Goal: Obtain resource: Download file/media

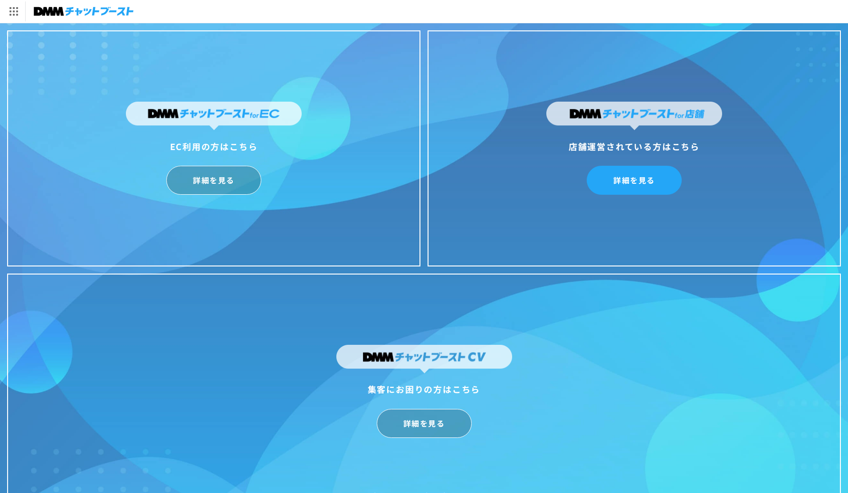
click at [657, 169] on link "詳細を見る" at bounding box center [634, 180] width 95 height 29
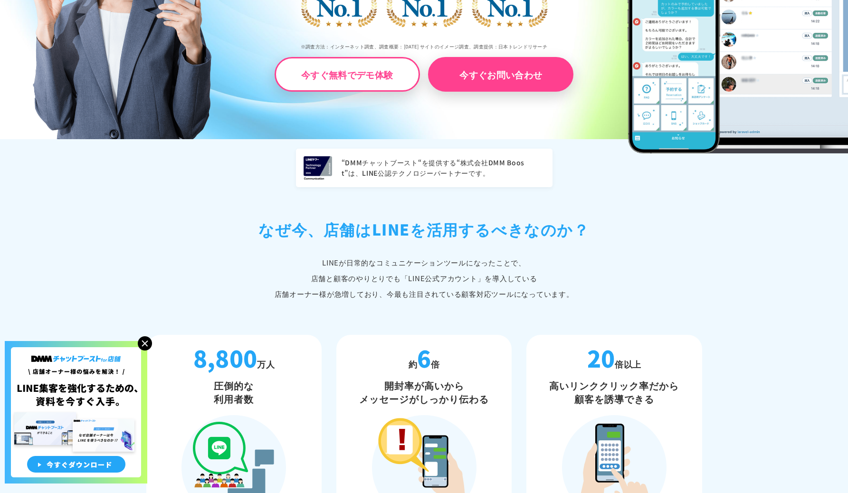
scroll to position [283, 0]
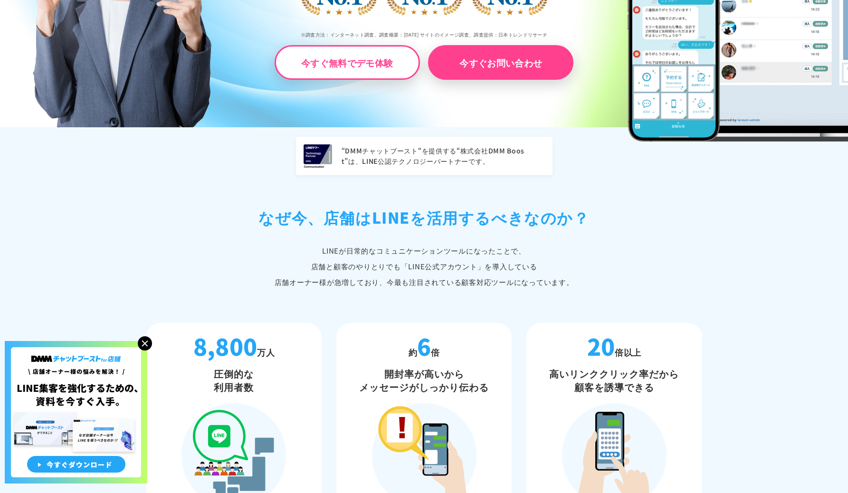
click at [334, 224] on h2 "なぜ今、店舗は LINEを活用するべきなのか？" at bounding box center [424, 217] width 556 height 23
click at [341, 210] on h2 "なぜ今、店舗は LINEを活用するべきなのか？" at bounding box center [424, 217] width 556 height 23
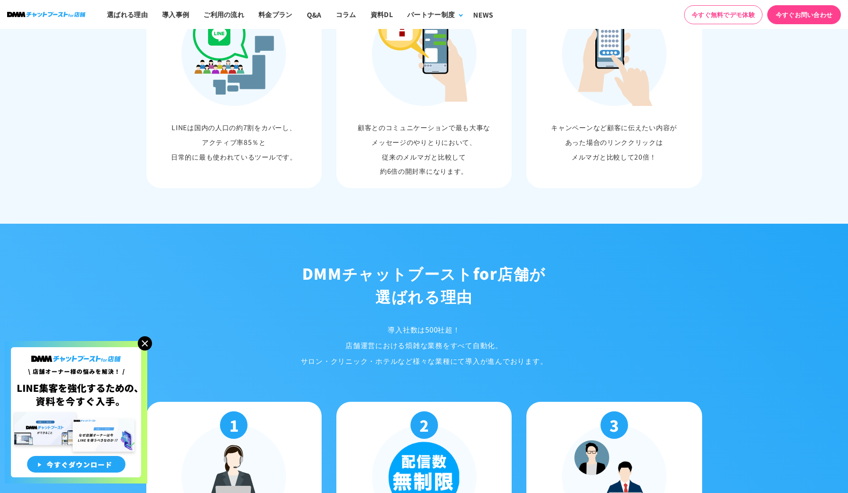
scroll to position [822, 0]
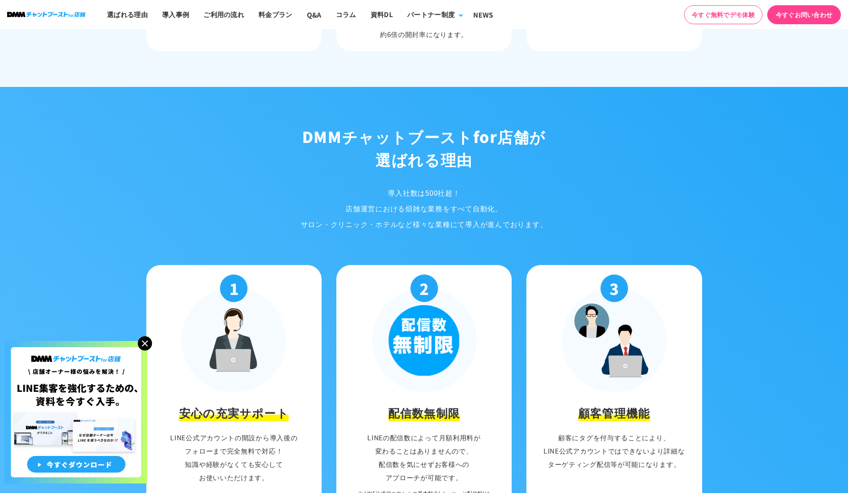
click at [340, 125] on h2 "DMMチャットブースト for店舗が 選ばれる理由" at bounding box center [424, 148] width 570 height 46
click at [385, 155] on h2 "DMMチャットブースト for店舗が 選ばれる理由" at bounding box center [424, 148] width 570 height 46
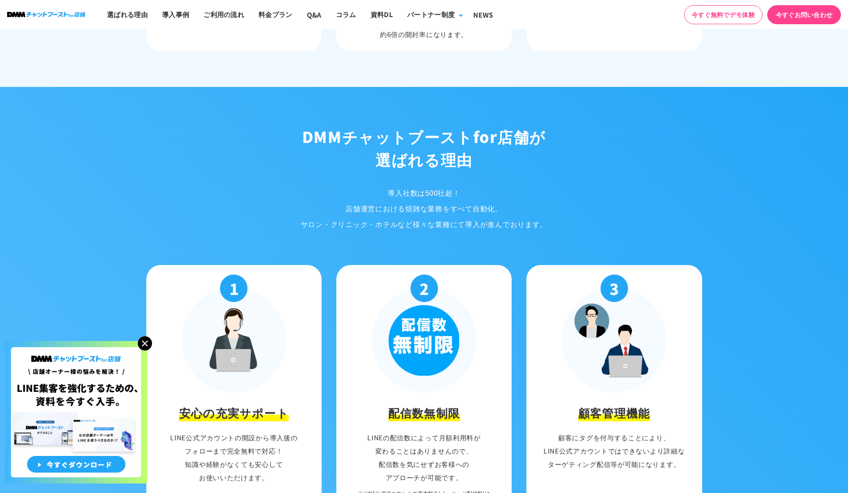
click at [385, 155] on h2 "DMMチャットブースト for店舗が 選ばれる理由" at bounding box center [424, 148] width 570 height 46
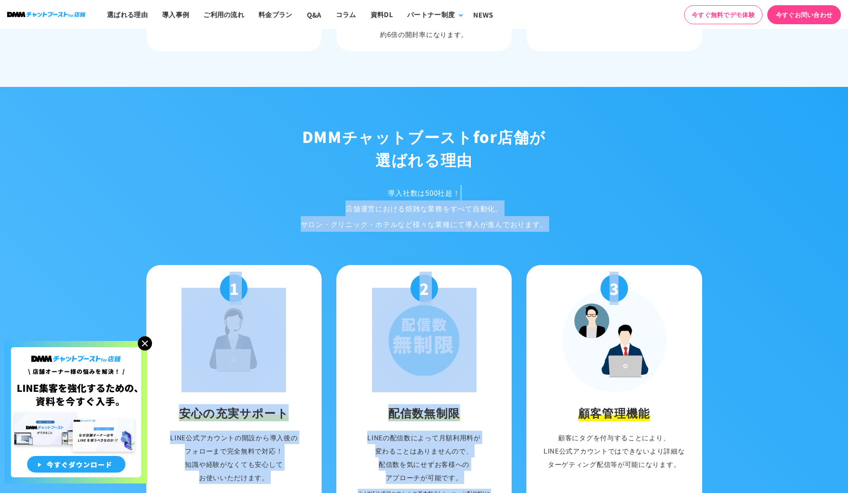
drag, startPoint x: 375, startPoint y: 181, endPoint x: 660, endPoint y: 253, distance: 293.7
click at [660, 253] on div "DMMチャットブースト for店舗が 選ばれる理由 導入社数は500社超！ 店舗運営における煩雑な業務をすべて自動化。 サロン・クリニック・ホテルなど様々な業…" at bounding box center [424, 394] width 570 height 538
click at [663, 222] on p "導入社数は500社超！ 店舗運営における煩雑な業務をすべて自動化。 サロン・クリニック・ホテルなど様々な業種にて 導入が進んでおります。" at bounding box center [424, 208] width 570 height 47
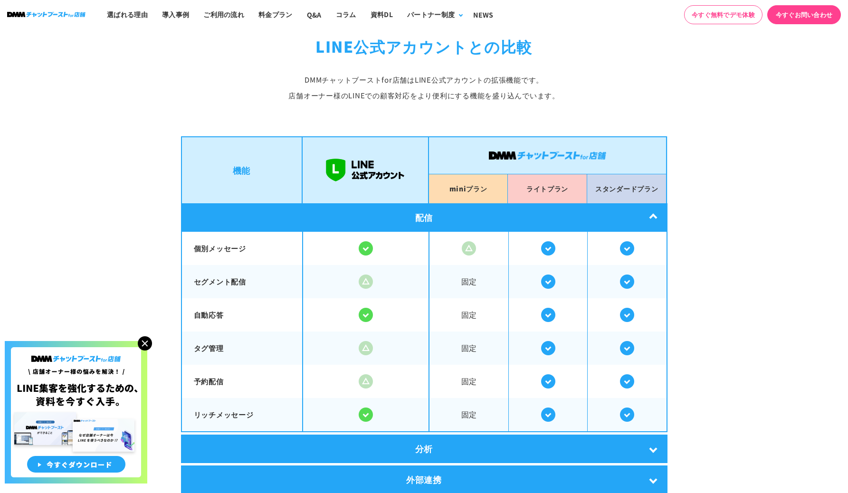
scroll to position [1660, 0]
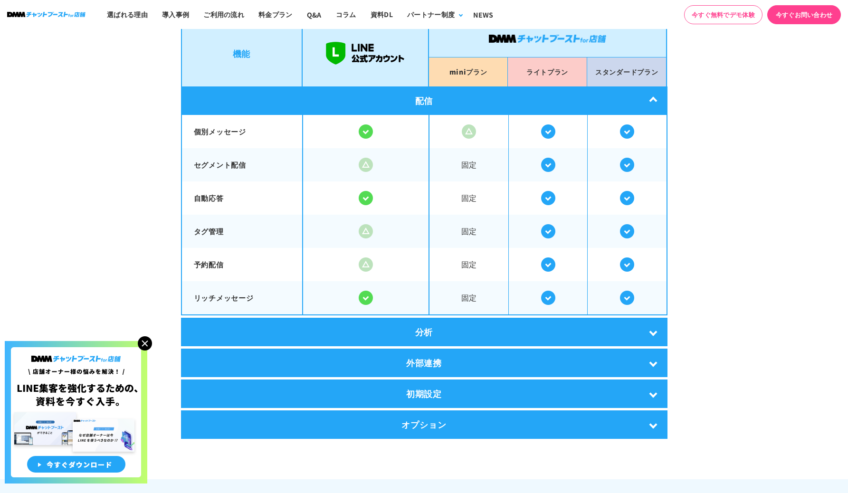
click at [277, 319] on div "分析" at bounding box center [424, 332] width 487 height 29
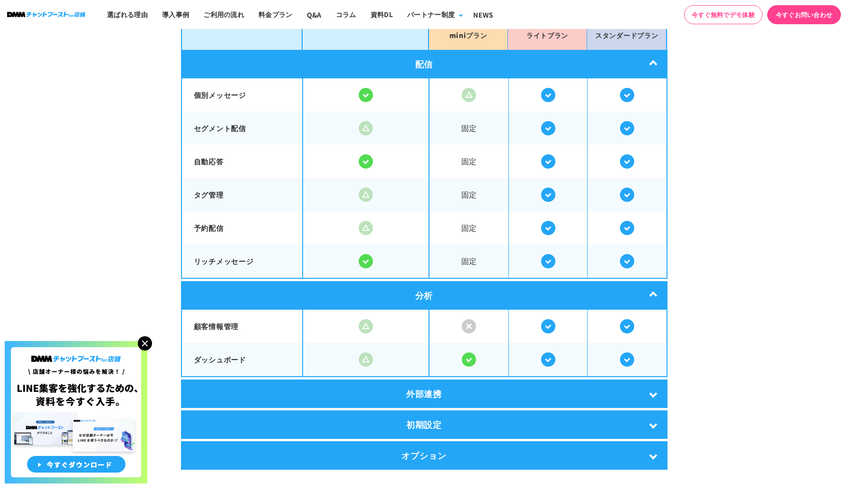
scroll to position [1792, 0]
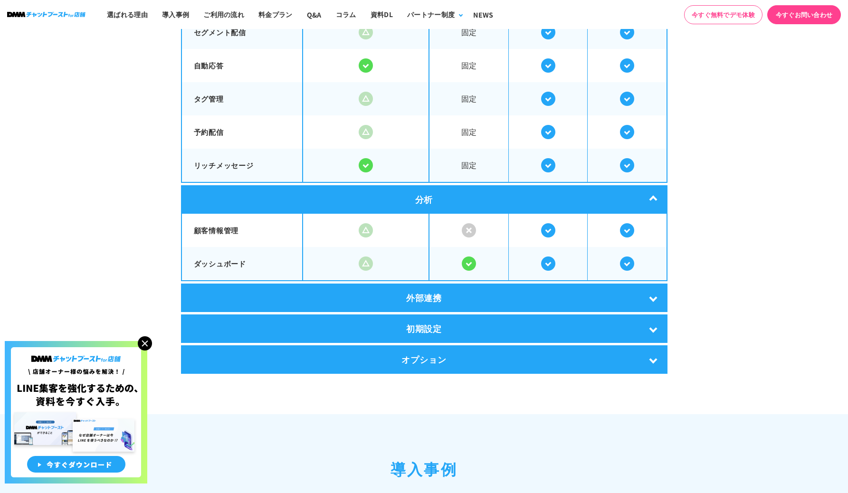
click at [350, 290] on div "外部連携" at bounding box center [424, 298] width 487 height 29
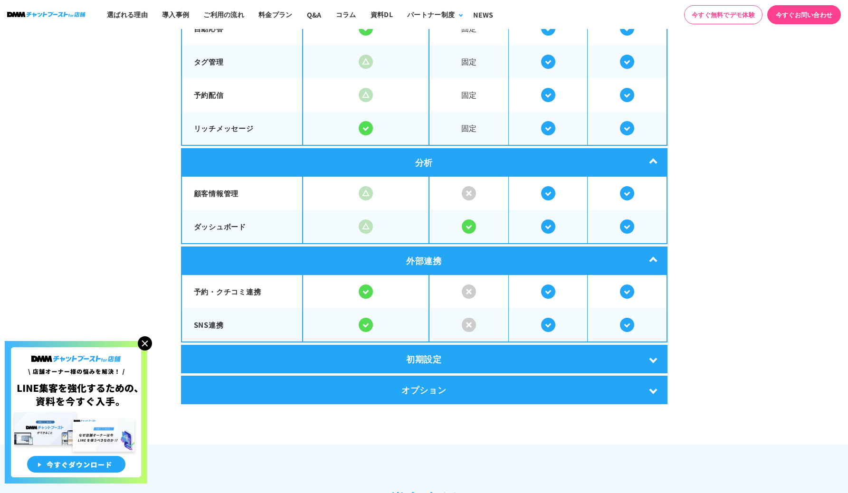
scroll to position [1824, 0]
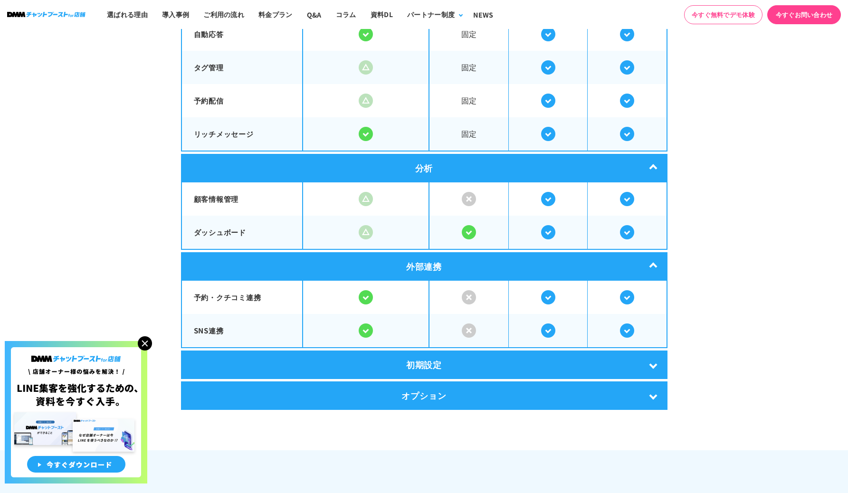
click at [520, 351] on div "初期設定" at bounding box center [424, 365] width 487 height 29
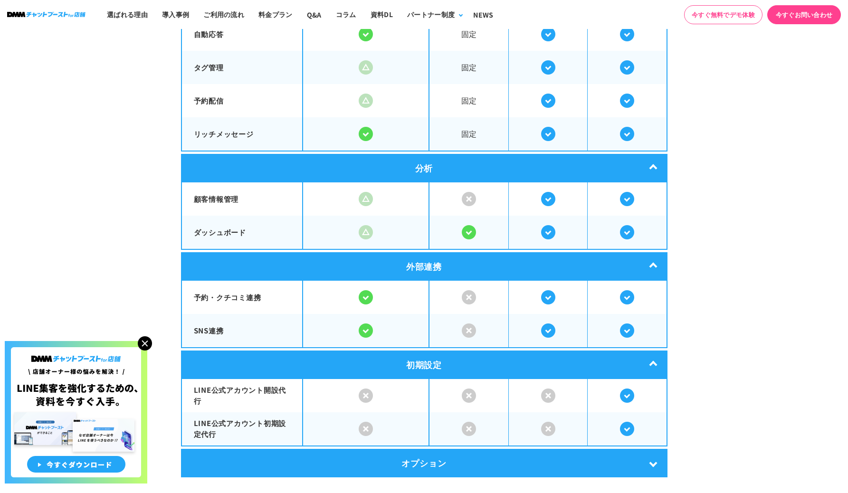
scroll to position [1960, 0]
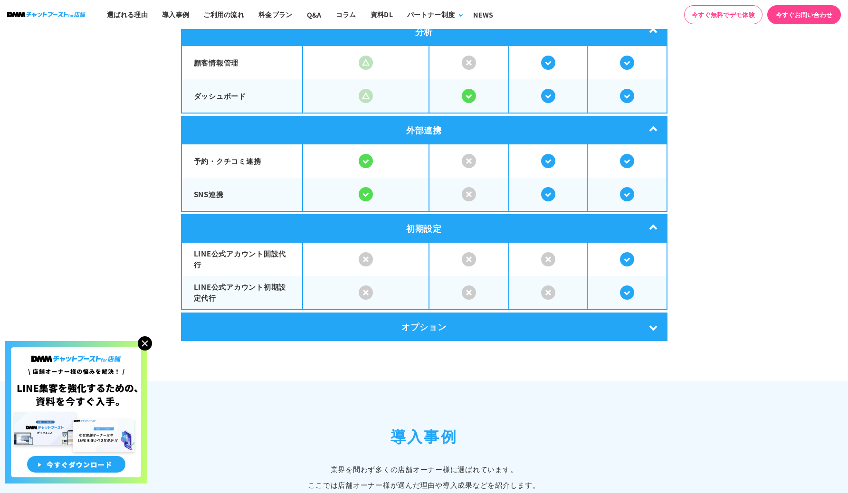
click at [483, 327] on div "オプション" at bounding box center [424, 327] width 487 height 29
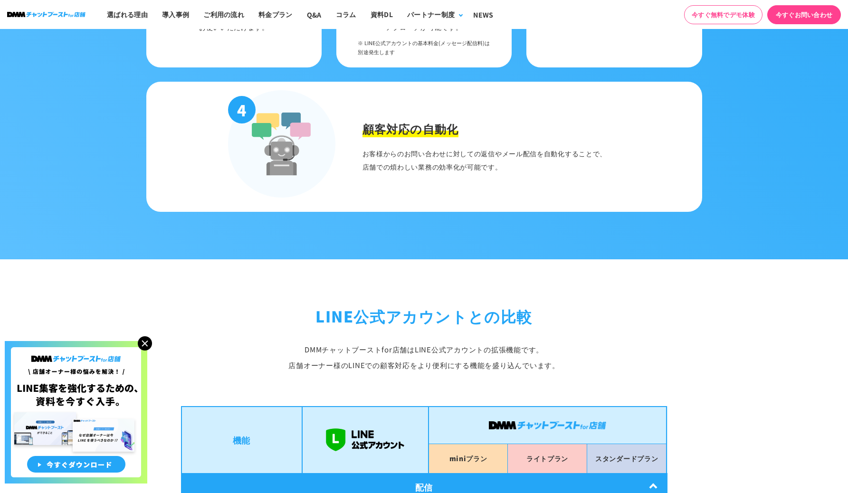
scroll to position [872, 0]
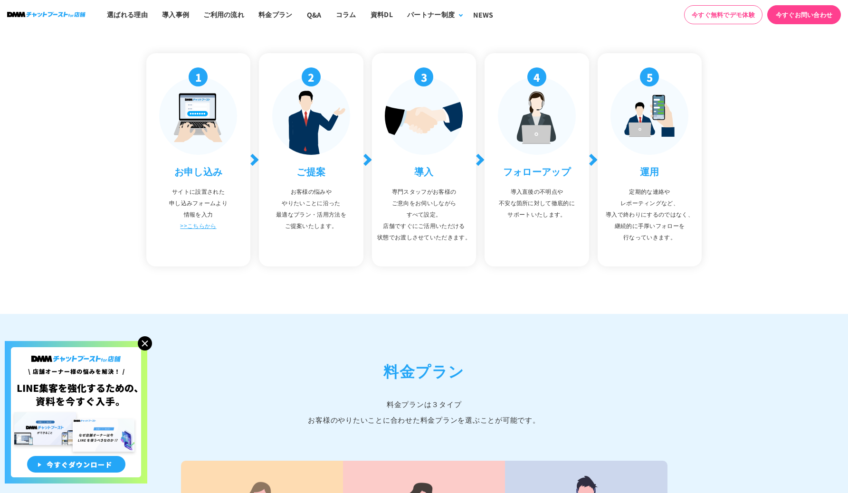
scroll to position [3313, 0]
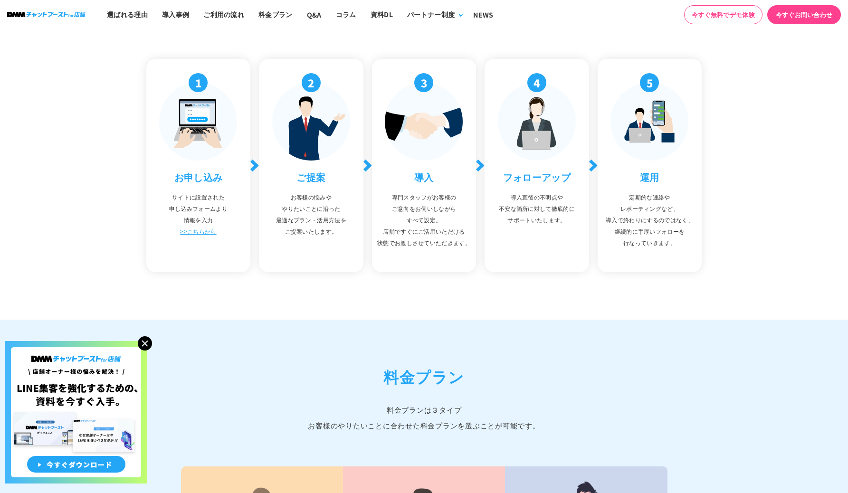
drag, startPoint x: 506, startPoint y: 186, endPoint x: 573, endPoint y: 225, distance: 77.8
click at [573, 225] on li "4 フォローアップ 導入直後の不明点や 不安な箇所に対して徹底的に サポートいたします。" at bounding box center [537, 165] width 105 height 213
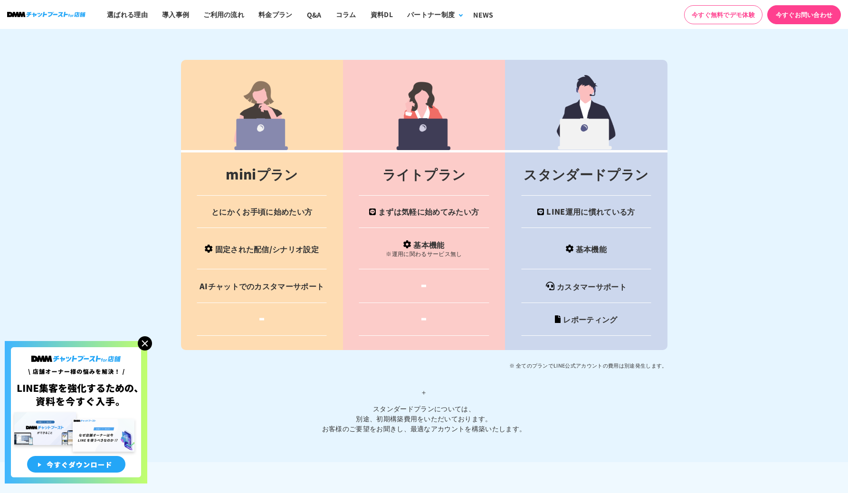
scroll to position [3720, 0]
drag, startPoint x: 566, startPoint y: 278, endPoint x: 669, endPoint y: 288, distance: 103.7
click at [669, 288] on section "料金プラン 料金プランは３タイプ お客様のやりたいことに合わせた料金プランを選ぶことが可能です。 miniプラン ライトプラン スタンダードプラン とにかくお…" at bounding box center [424, 187] width 848 height 549
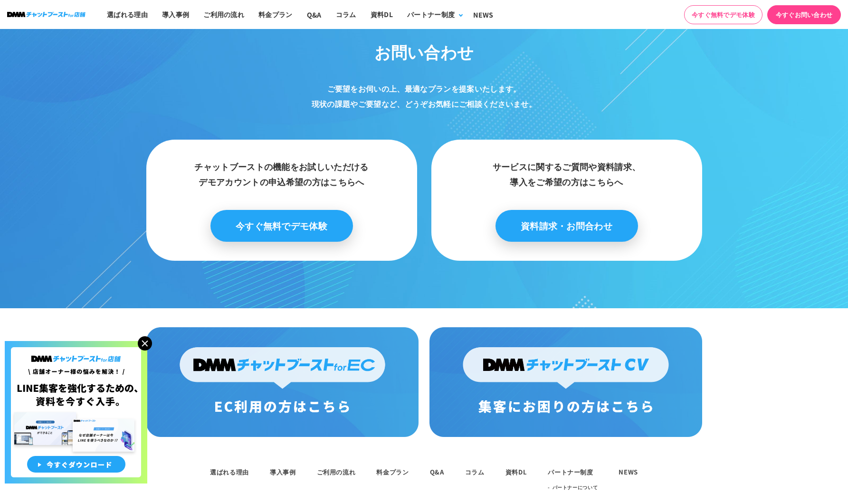
scroll to position [4896, 0]
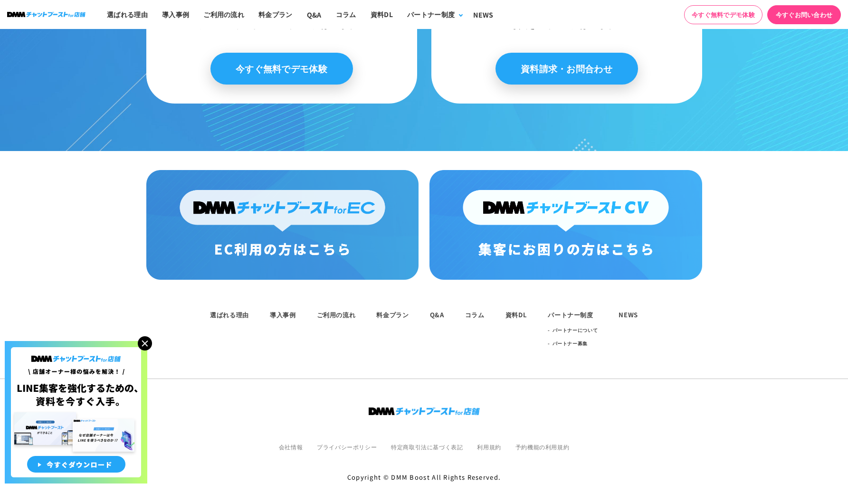
click at [601, 208] on img at bounding box center [566, 225] width 272 height 110
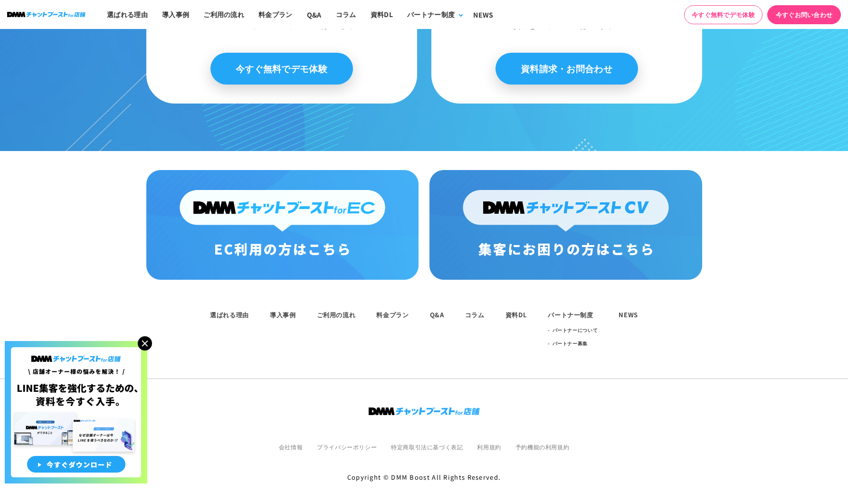
click at [294, 219] on img at bounding box center [282, 225] width 272 height 110
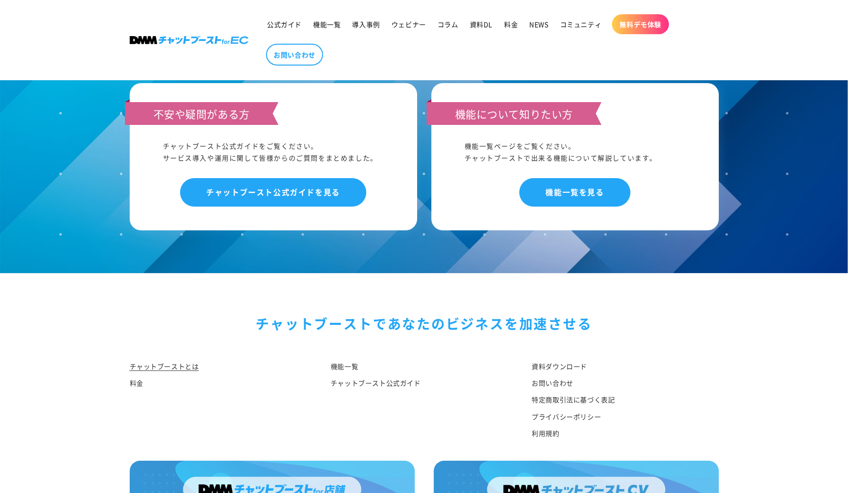
scroll to position [4882, 0]
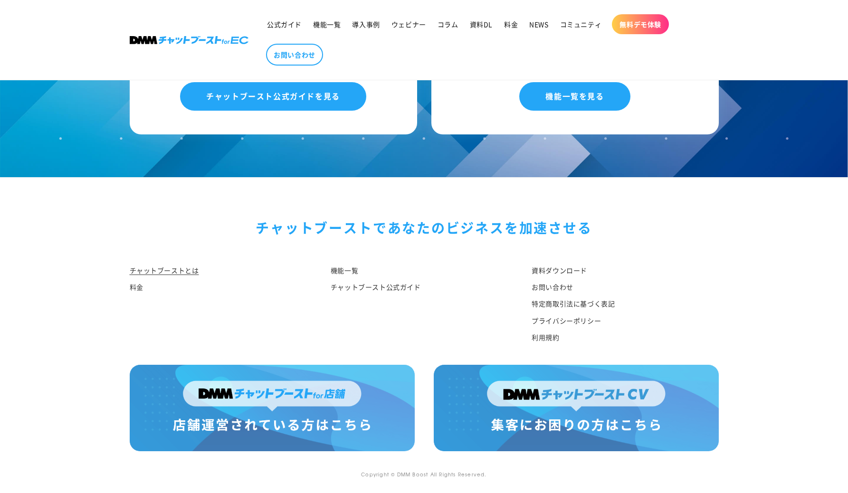
click at [307, 420] on img at bounding box center [272, 408] width 285 height 86
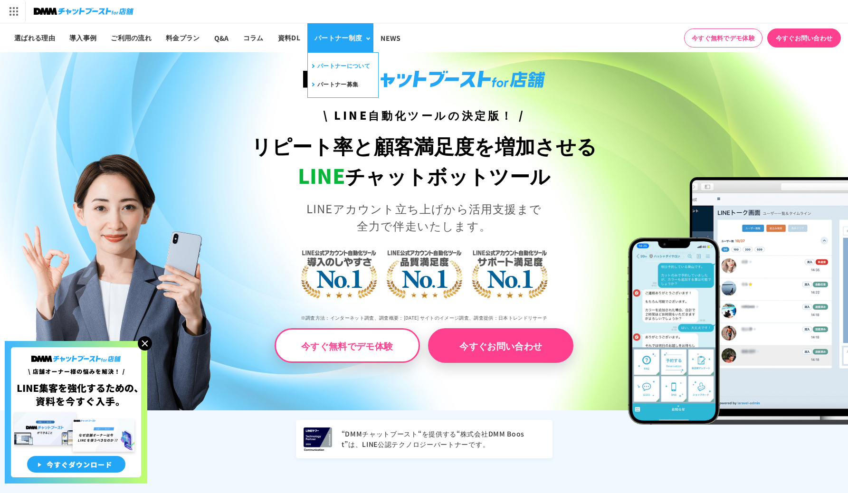
click at [344, 68] on link "パートナーについて" at bounding box center [340, 65] width 60 height 15
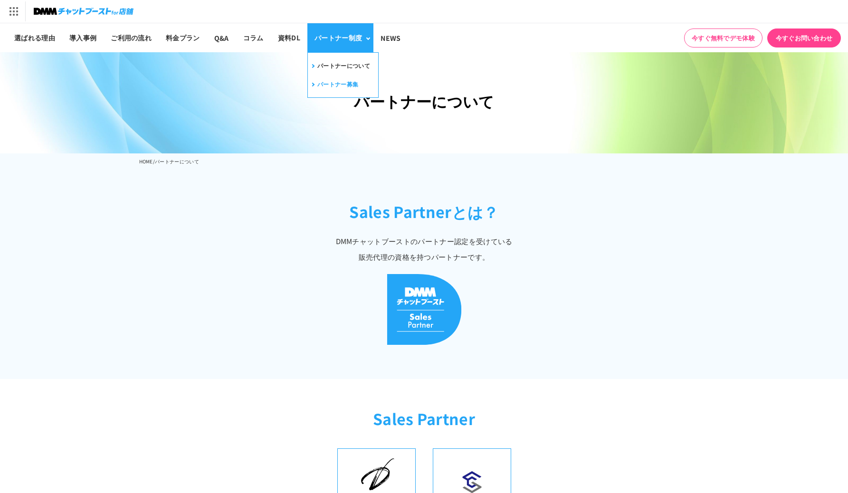
click at [341, 79] on link "パートナー募集" at bounding box center [334, 84] width 48 height 15
drag, startPoint x: 353, startPoint y: 210, endPoint x: 526, endPoint y: 253, distance: 177.7
click at [526, 253] on header "Sales Partnerとは？ DMMチャットブーストのパートナー認定を受けている 販売代理の資格を持つパートナーです。" at bounding box center [424, 223] width 848 height 102
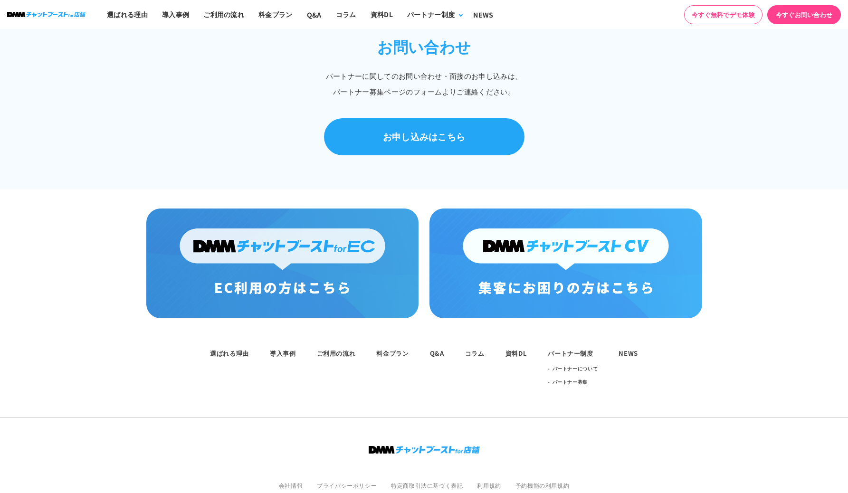
scroll to position [622, 0]
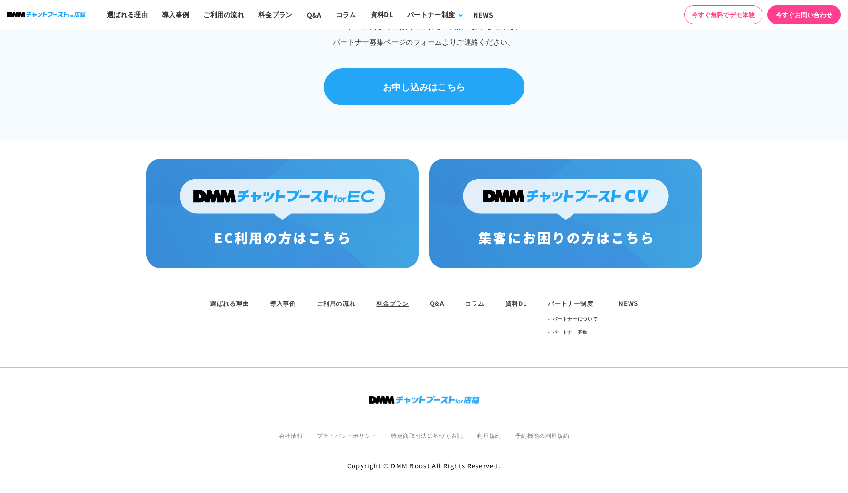
click at [404, 299] on link "料金プラン" at bounding box center [392, 303] width 32 height 9
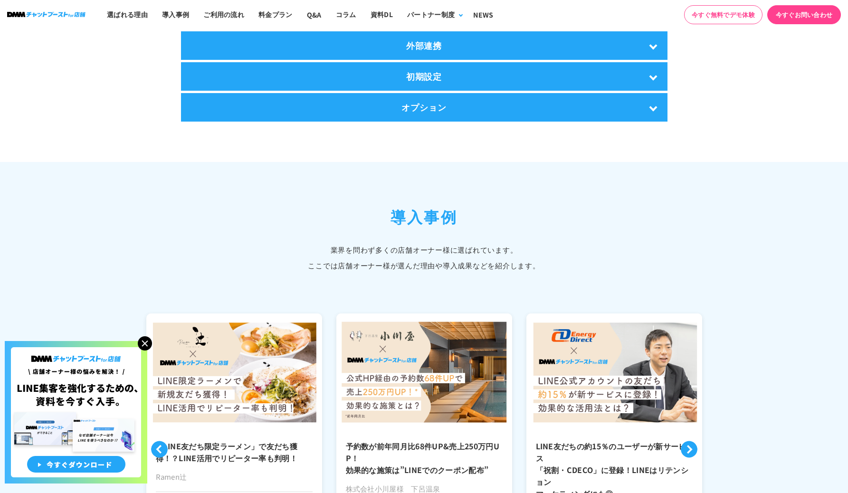
scroll to position [1965, 0]
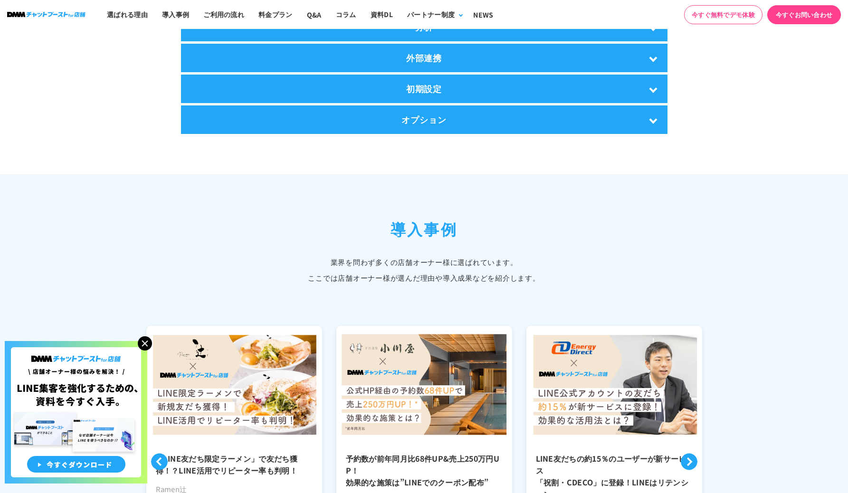
click at [144, 338] on img at bounding box center [145, 343] width 14 height 14
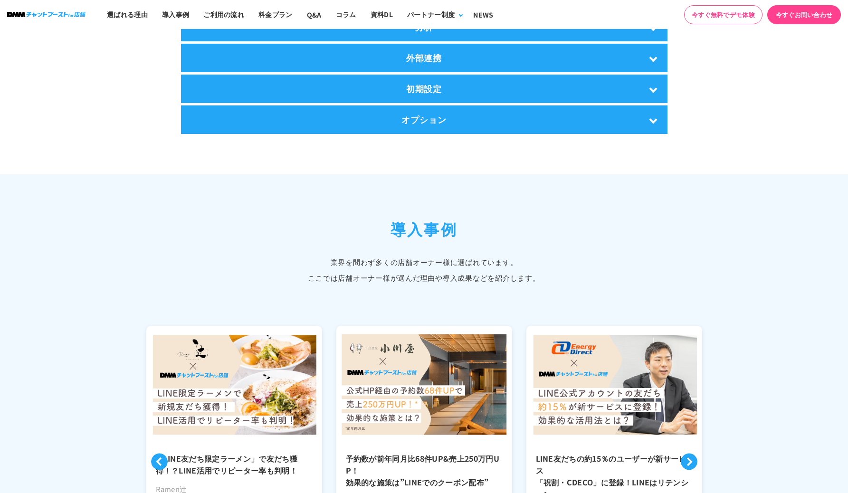
drag, startPoint x: 378, startPoint y: 225, endPoint x: 638, endPoint y: 278, distance: 265.8
click at [638, 278] on div "導入事例 業界を問わず多くの店舗オーナー様に選ばれています。 ここでは店舗オーナー様が選んだ理由や導入成果などを紹介します。" at bounding box center [424, 251] width 570 height 68
click at [638, 278] on p "業界を問わず多くの店舗オーナー様に選ばれています。 ここでは店舗オーナー様が選んだ理由や導入成果などを紹介します。" at bounding box center [424, 269] width 570 height 31
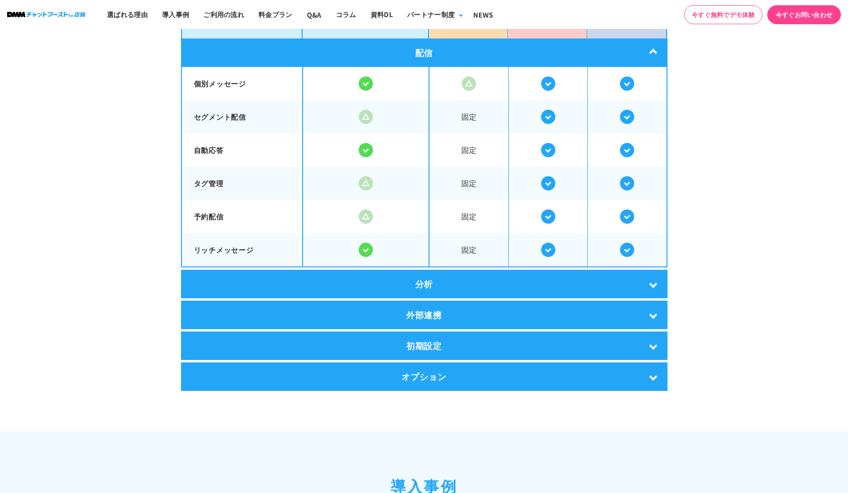
click at [523, 335] on div "初期設定" at bounding box center [424, 346] width 487 height 29
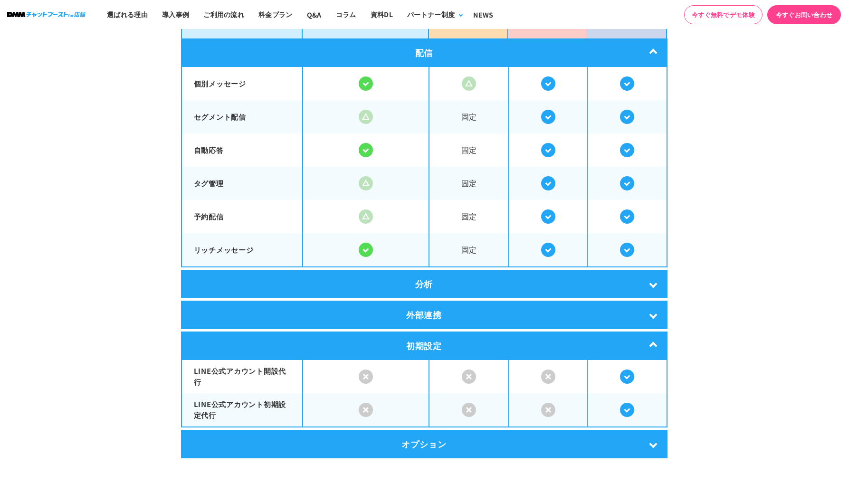
scroll to position [1824, 0]
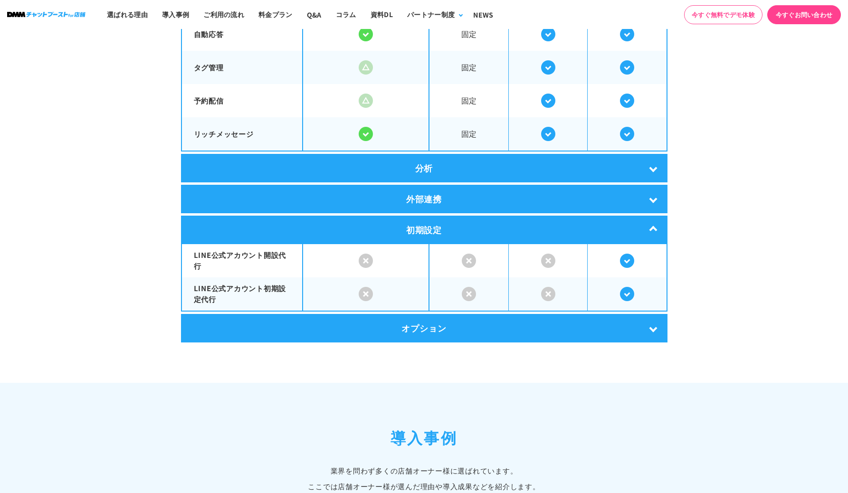
click at [490, 202] on div "外部連携" at bounding box center [424, 199] width 487 height 29
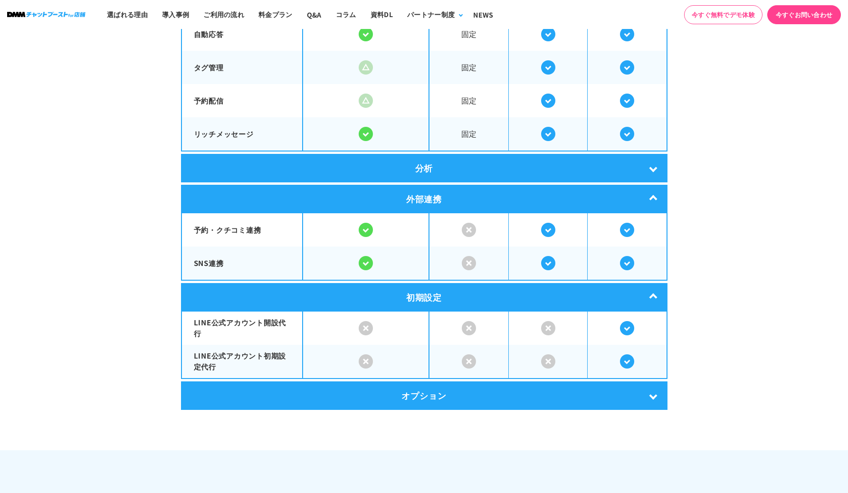
click at [487, 167] on div "分析" at bounding box center [424, 168] width 487 height 29
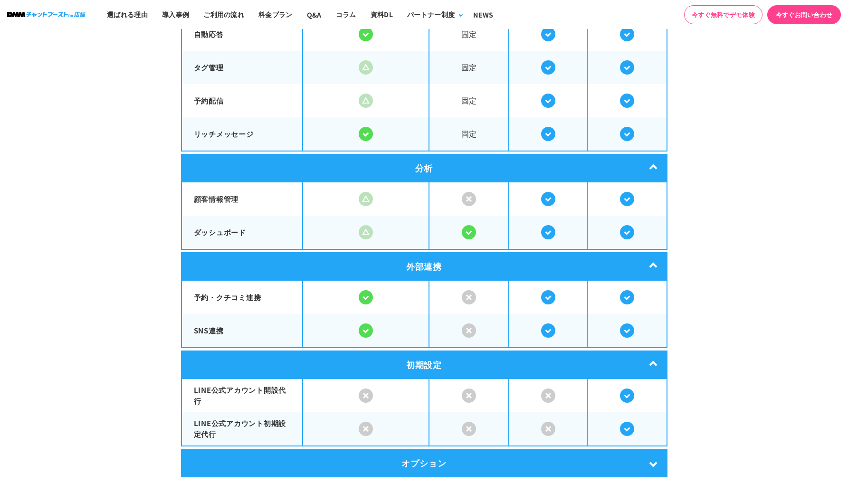
scroll to position [1938, 0]
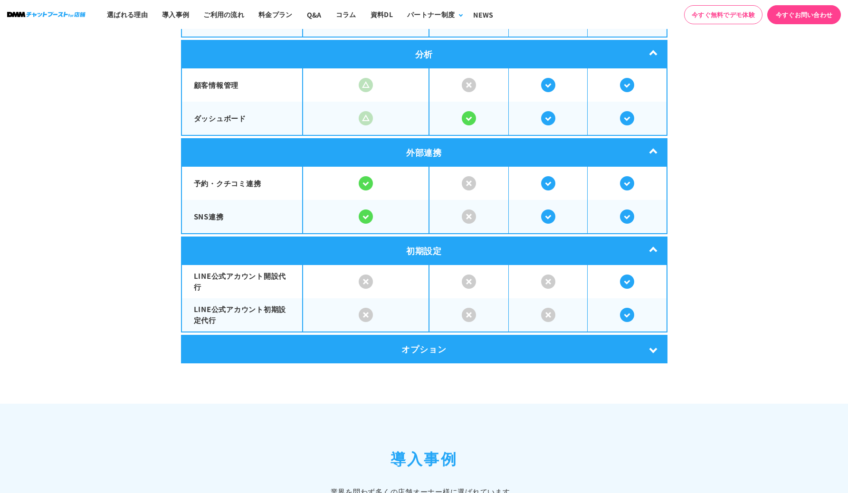
click at [419, 352] on div "オプション" at bounding box center [424, 349] width 487 height 29
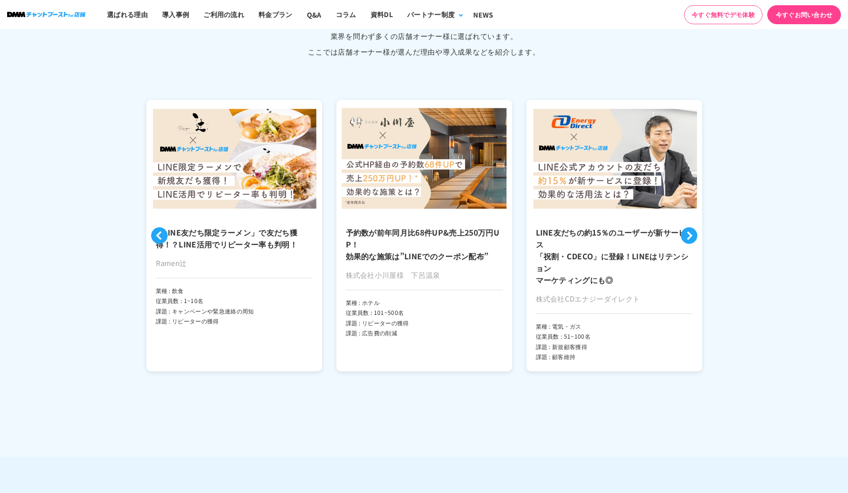
scroll to position [2422, 0]
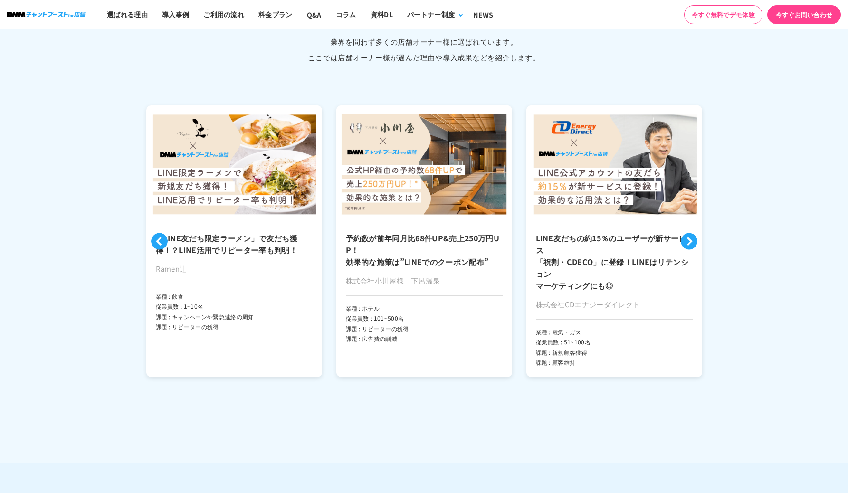
click at [259, 249] on h3 "「LINE友だち限定ラーメン」で友だち獲得！？LINE活用でリピーター率も判明！" at bounding box center [234, 244] width 157 height 24
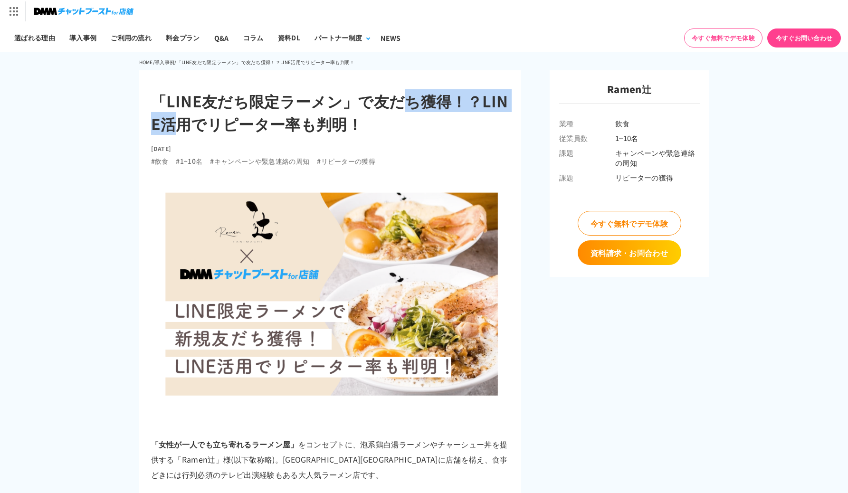
drag, startPoint x: 181, startPoint y: 101, endPoint x: 330, endPoint y: 111, distance: 149.1
click at [330, 111] on h1 "「LINE友だち限定ラーメン」で友だち獲得！？LINE活用でリピーター率も判明！" at bounding box center [330, 112] width 358 height 46
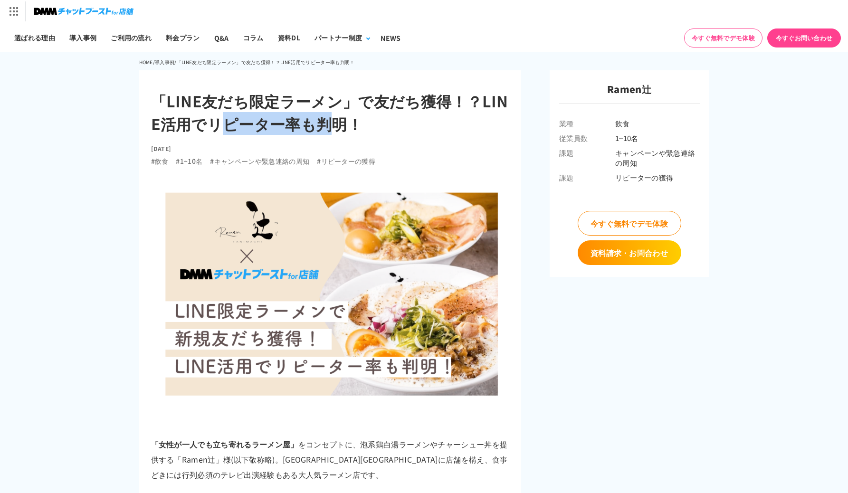
drag, startPoint x: 369, startPoint y: 103, endPoint x: 476, endPoint y: 108, distance: 107.0
click at [476, 108] on h1 "「LINE友だち限定ラーメン」で友だち獲得！？LINE活用でリピーター率も判明！" at bounding box center [330, 112] width 358 height 46
drag, startPoint x: 132, startPoint y: 119, endPoint x: 384, endPoint y: 141, distance: 252.4
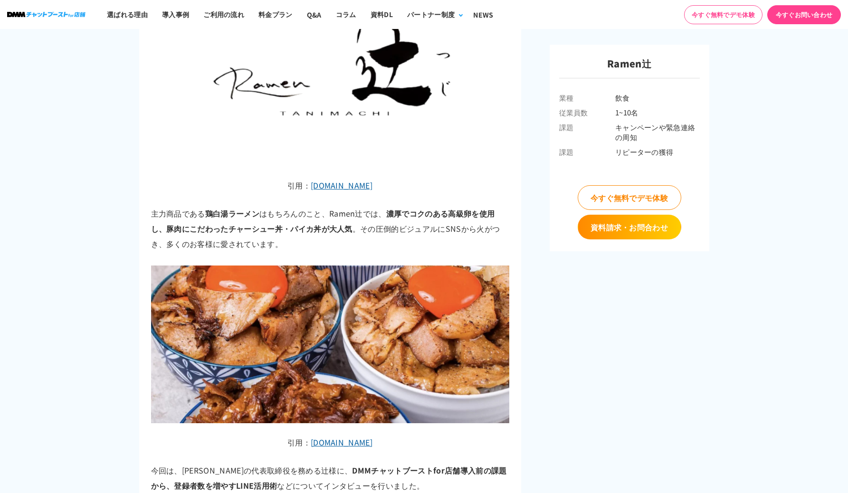
scroll to position [544, 0]
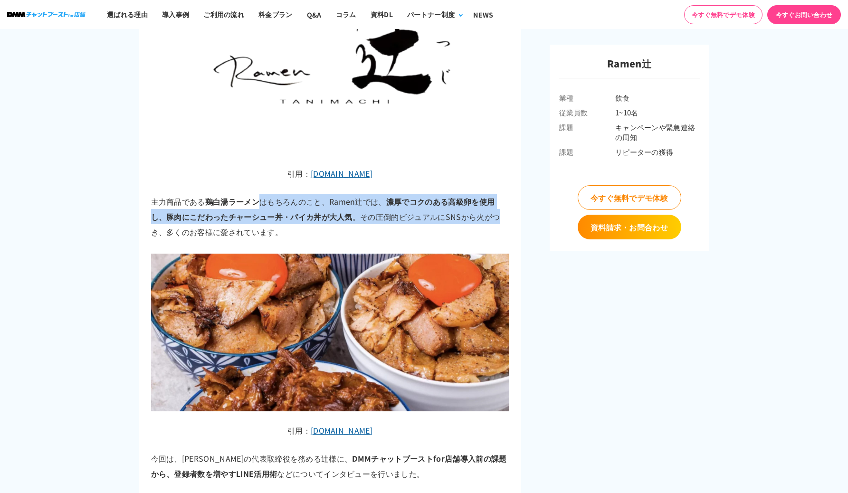
drag, startPoint x: 426, startPoint y: 217, endPoint x: 507, endPoint y: 218, distance: 81.3
click at [507, 218] on p "主力商品である 鶏白湯ラーメン はもちろんのこと、Ramen辻では、 濃厚でコクのある高級卵を使用し、豚肉にこだわったチャーシュー丼・パイカ丼が大人気 。その…" at bounding box center [330, 217] width 358 height 46
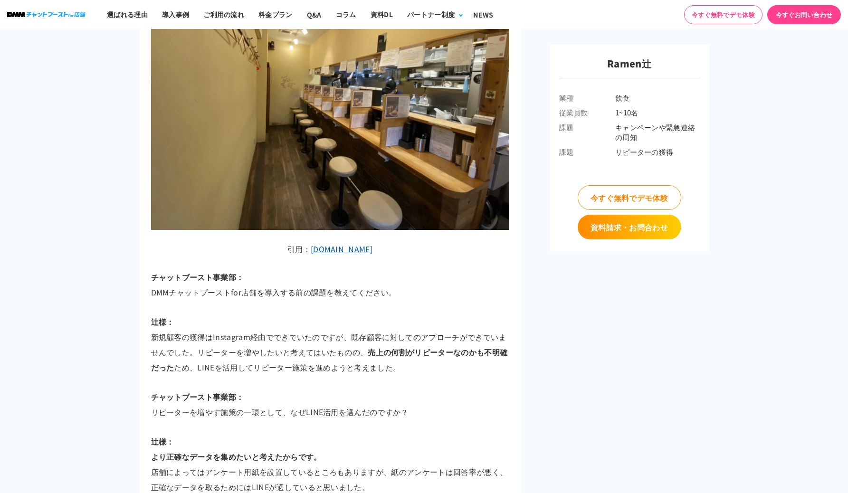
scroll to position [1517, 0]
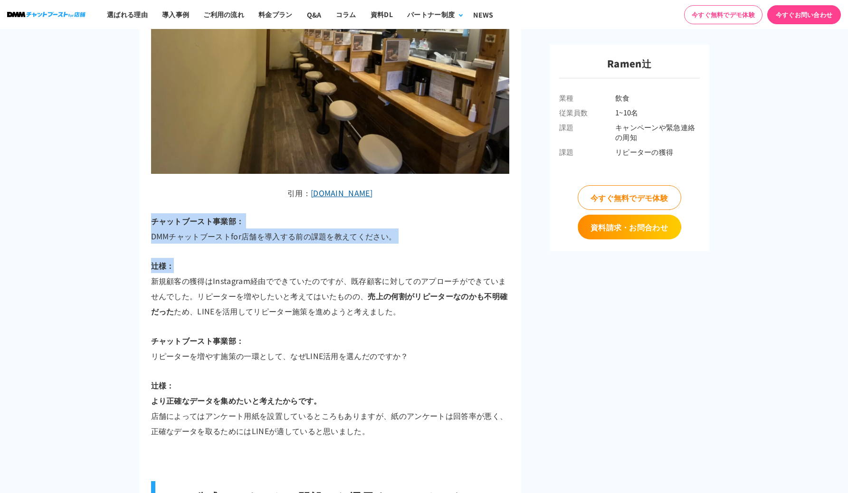
drag, startPoint x: 205, startPoint y: 221, endPoint x: 443, endPoint y: 255, distance: 240.1
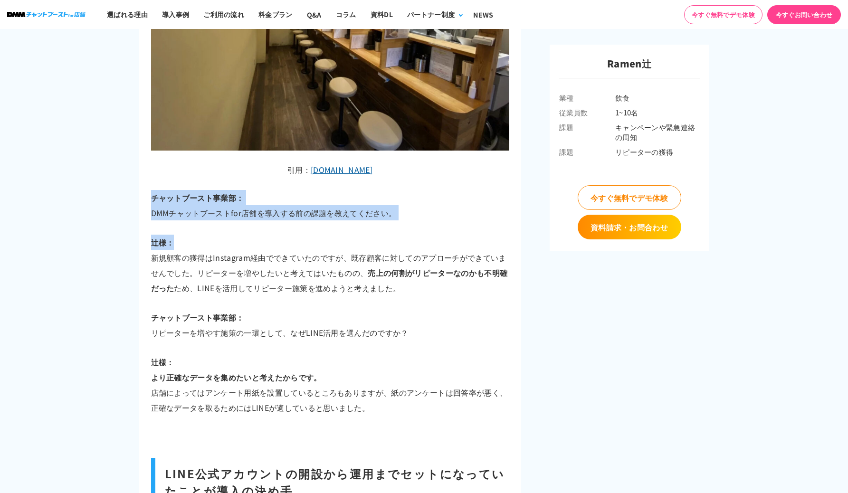
scroll to position [1534, 0]
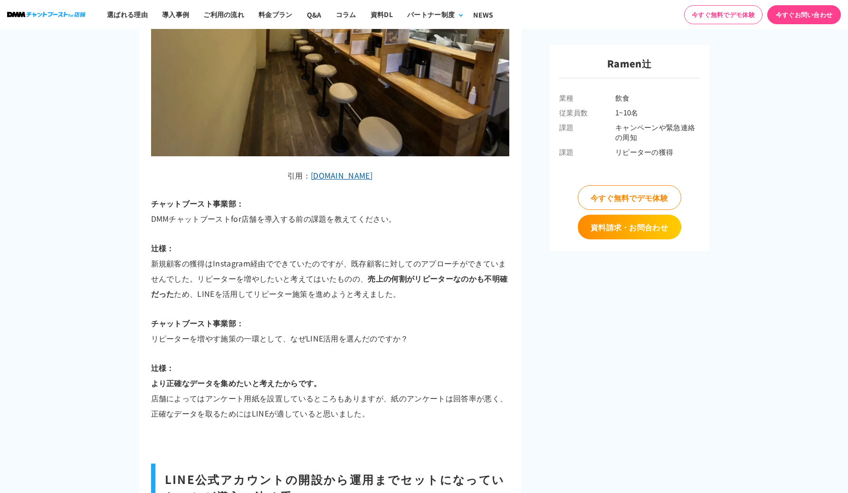
click at [219, 262] on p "辻様： 新規顧客の獲得はInstagram経由でできていたのですが、既存顧客に対してのアプローチができていませんでした。リピーターを増やしたいと考えてはいたも…" at bounding box center [330, 270] width 358 height 61
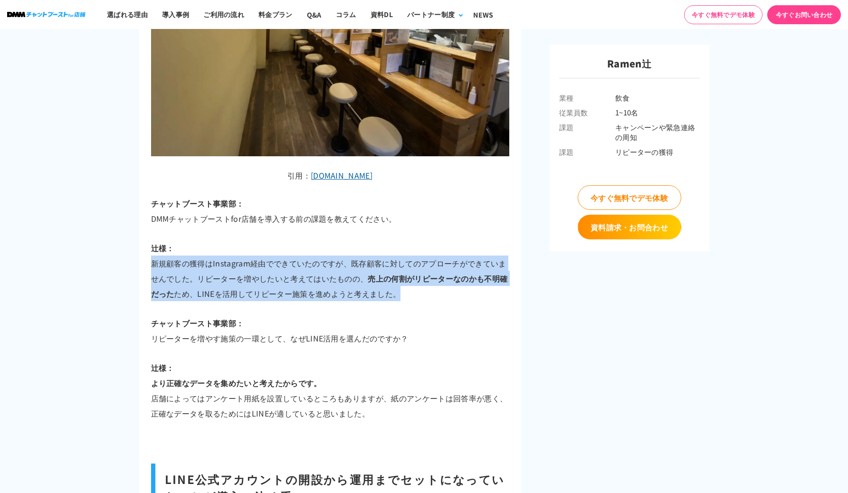
drag, startPoint x: 135, startPoint y: 258, endPoint x: 470, endPoint y: 297, distance: 336.8
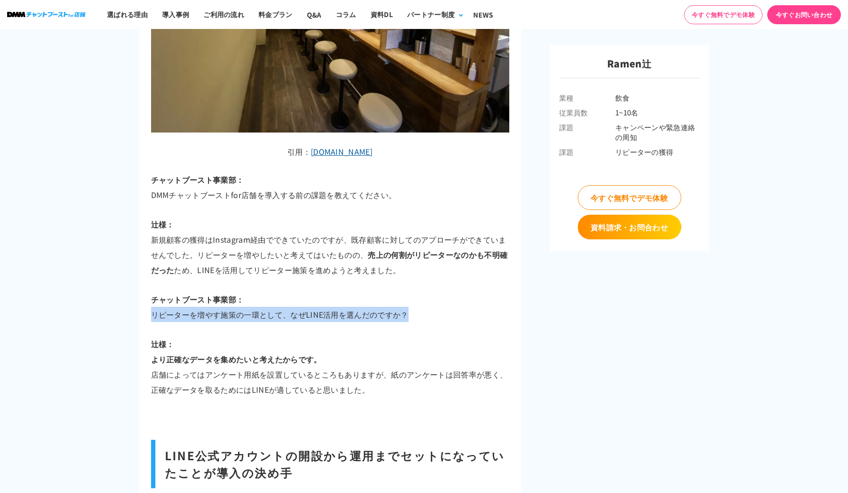
drag, startPoint x: 153, startPoint y: 310, endPoint x: 457, endPoint y: 319, distance: 303.8
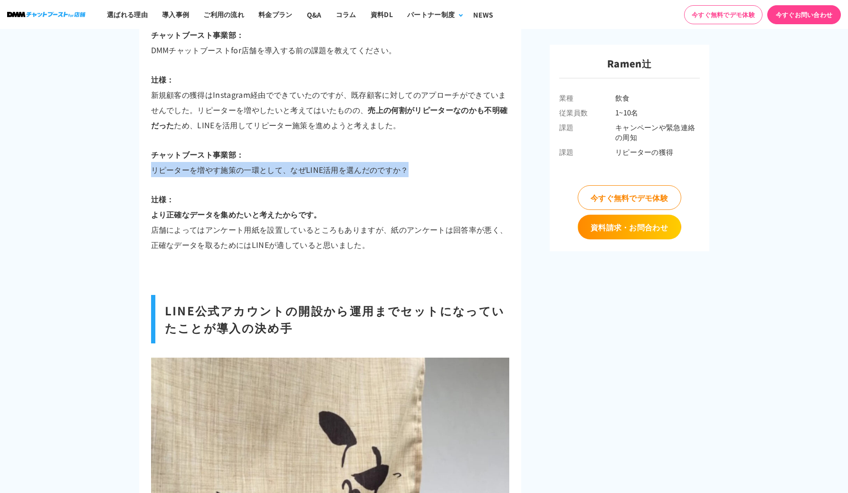
scroll to position [1691, 0]
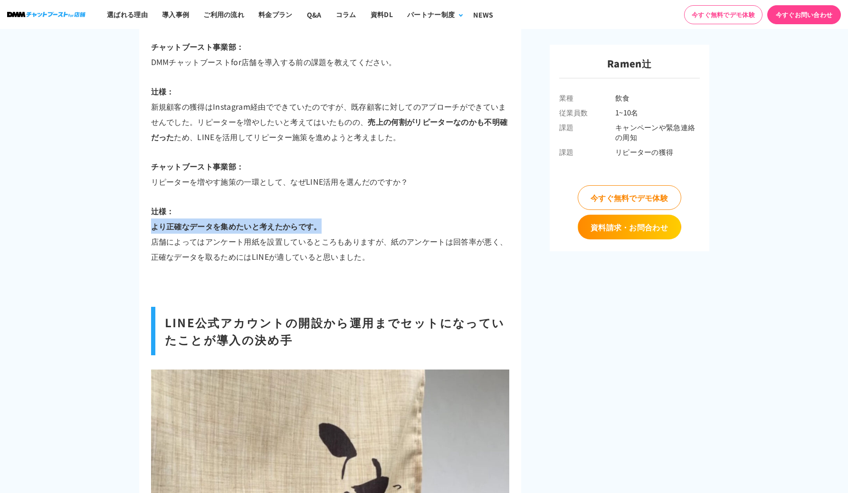
drag, startPoint x: 148, startPoint y: 224, endPoint x: 351, endPoint y: 223, distance: 203.4
click at [205, 241] on p "辻様： より正確なデータを集めたいと考えたからです。 店舗によってはアンケート用紙を設置しているところもありますが、紙のアンケートは回答率が悪く、正確なデータ…" at bounding box center [330, 233] width 358 height 61
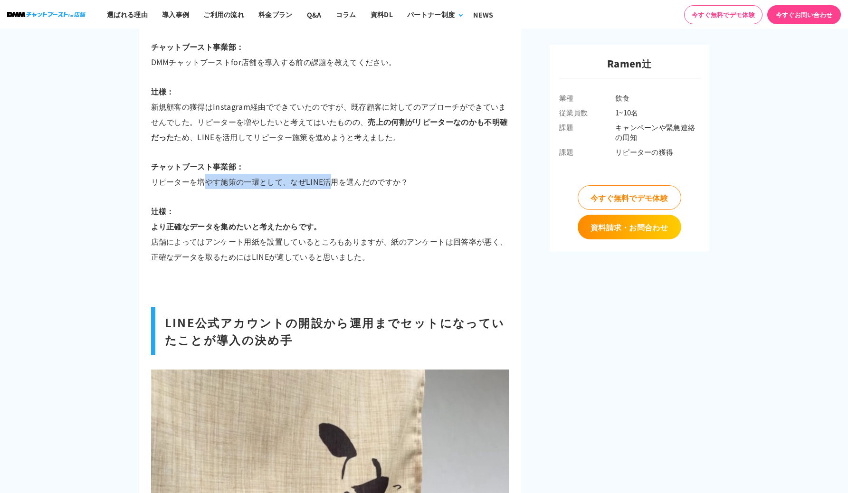
drag, startPoint x: 211, startPoint y: 179, endPoint x: 326, endPoint y: 184, distance: 115.6
click at [326, 184] on p "チャットブースト事業部： リピーターを増やす施策の一環として、なぜLINE活用を選んだのですか？" at bounding box center [330, 174] width 358 height 30
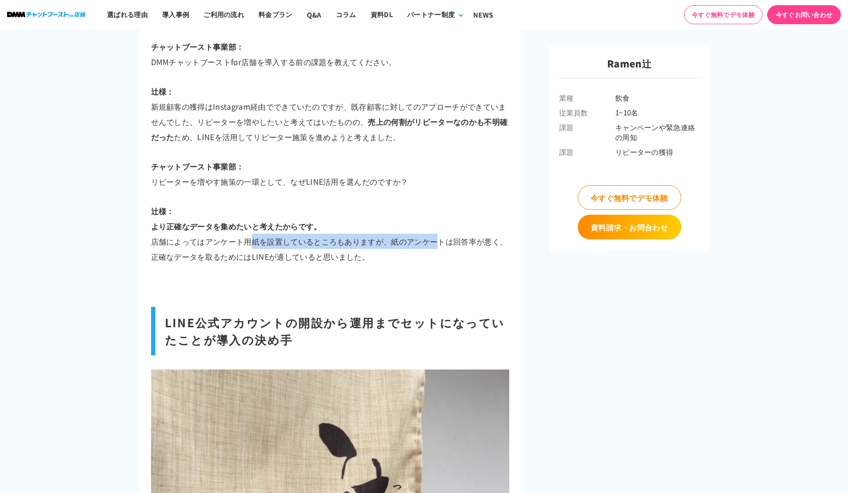
drag, startPoint x: 239, startPoint y: 244, endPoint x: 430, endPoint y: 239, distance: 190.6
click at [430, 239] on p "辻様： より正確なデータを集めたいと考えたからです。 店舗によってはアンケート用紙を設置しているところもありますが、紙のアンケートは回答率が悪く、正確なデータ…" at bounding box center [330, 233] width 358 height 61
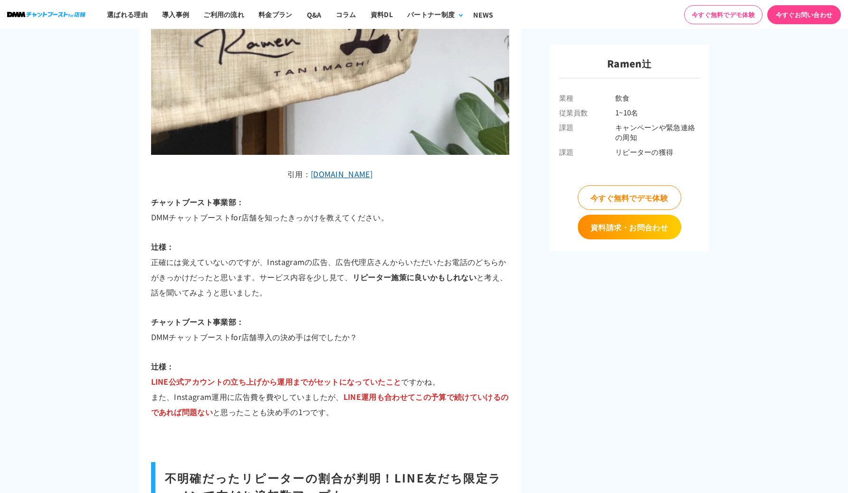
scroll to position [2217, 0]
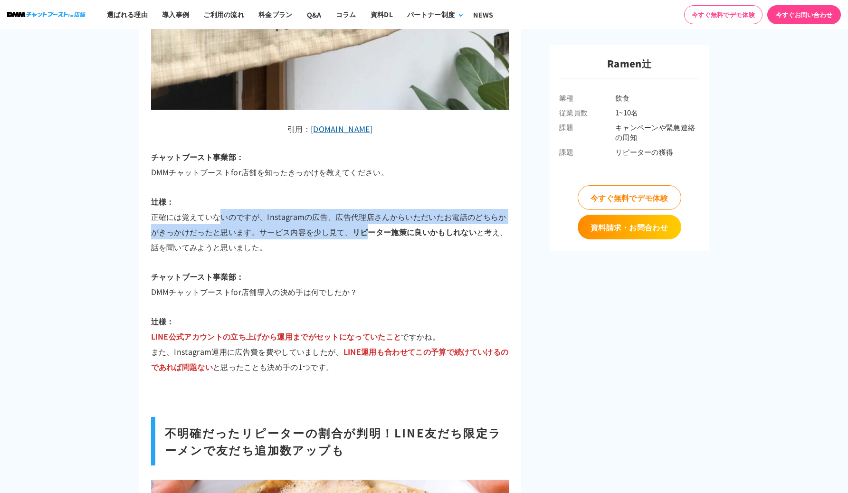
drag, startPoint x: 217, startPoint y: 215, endPoint x: 364, endPoint y: 235, distance: 148.1
click at [364, 235] on p "辻様： 正確には覚えていないのですが、Instagramの広告、広告代理店さんからいただいたお電話のどちらかがきっかけだったと思います。サービス内容を少し見て…" at bounding box center [330, 224] width 358 height 61
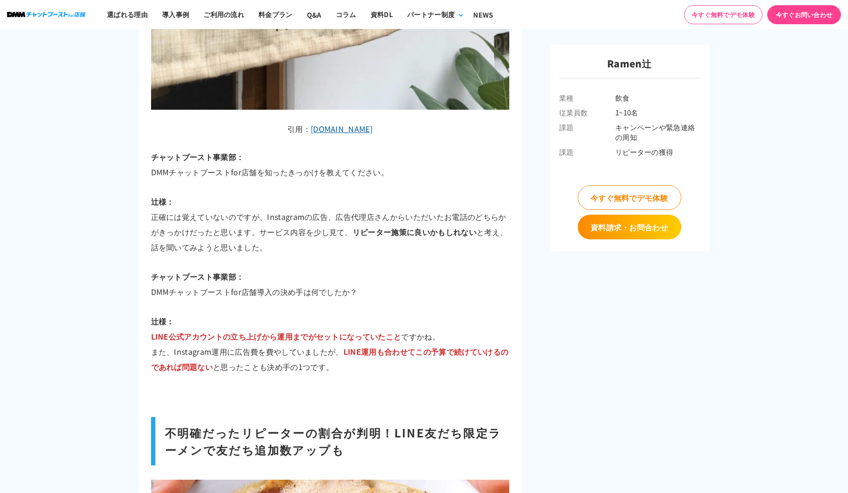
click at [337, 243] on p "辻様： 正確には覚えていないのですが、Instagramの広告、広告代理店さんからいただいたお電話のどちらかがきっかけだったと思います。サービス内容を少し見て…" at bounding box center [330, 224] width 358 height 61
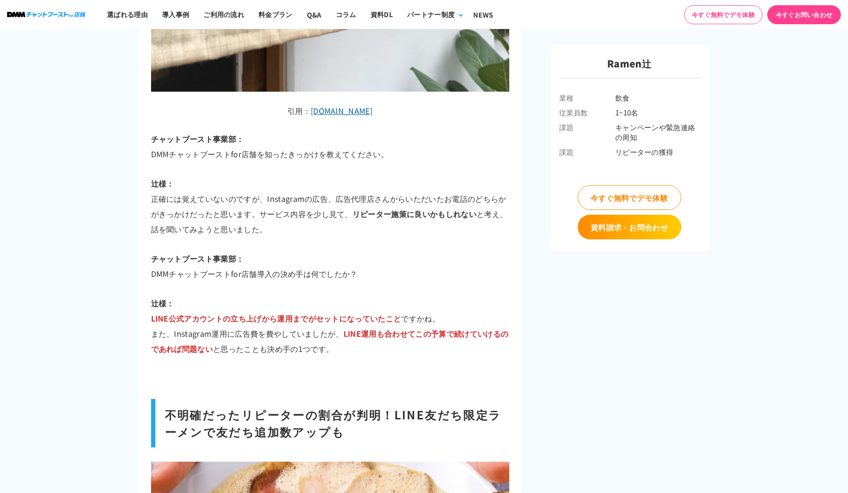
scroll to position [2247, 0]
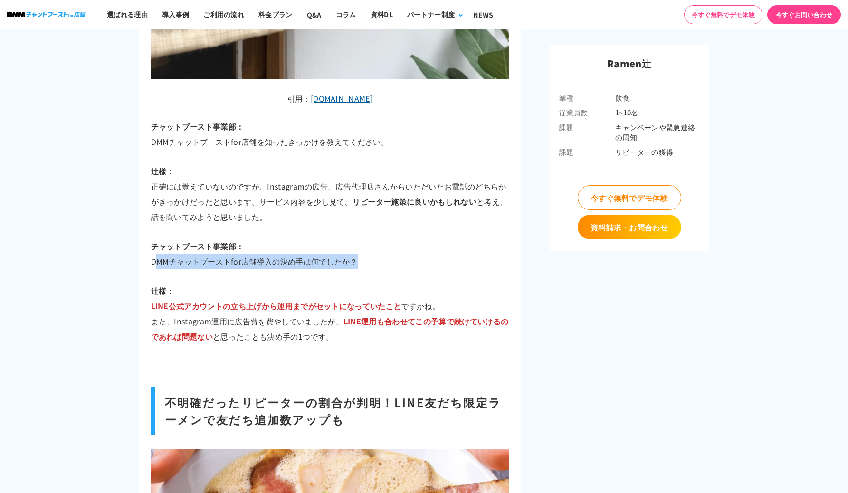
drag, startPoint x: 159, startPoint y: 254, endPoint x: 398, endPoint y: 269, distance: 240.0
click at [398, 269] on div "「LINE友だち限定ラーメン」で友だち獲得！？LINE活用でリピーター率も判明！ 2022.12.06 #飲食 #1~10名 #キャンペーンや緊急連絡の周知 …" at bounding box center [330, 22] width 358 height 4361
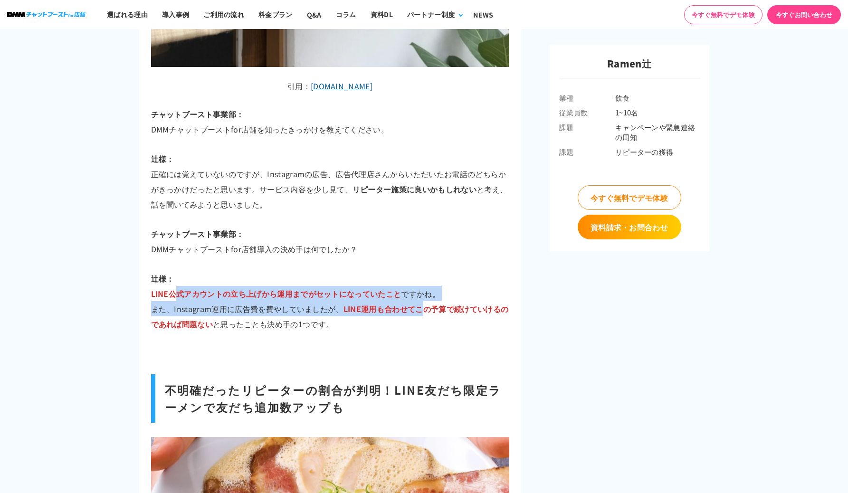
drag, startPoint x: 211, startPoint y: 292, endPoint x: 425, endPoint y: 298, distance: 214.0
click at [425, 298] on p "辻様： LINE公式アカウントの立ち上げから運用までがセットになっていたこと ですかね。 また、Instagram運用に広告費を費やしていましたが、 LINE…" at bounding box center [330, 301] width 358 height 61
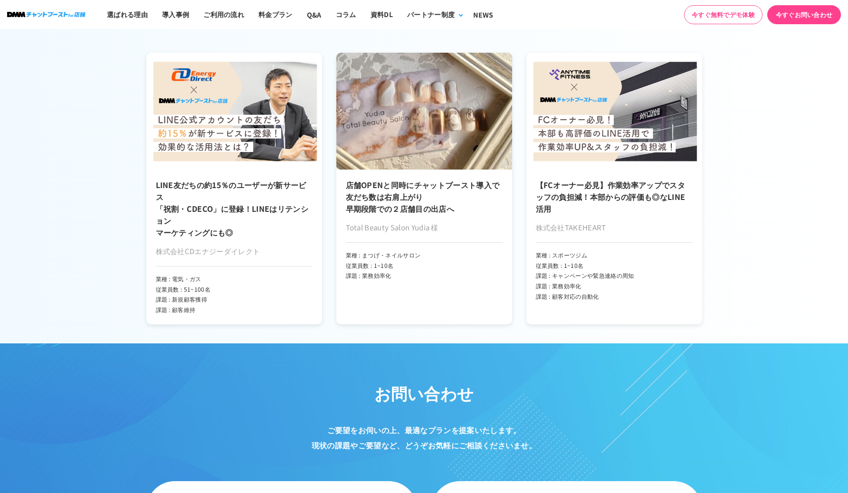
scroll to position [4549, 0]
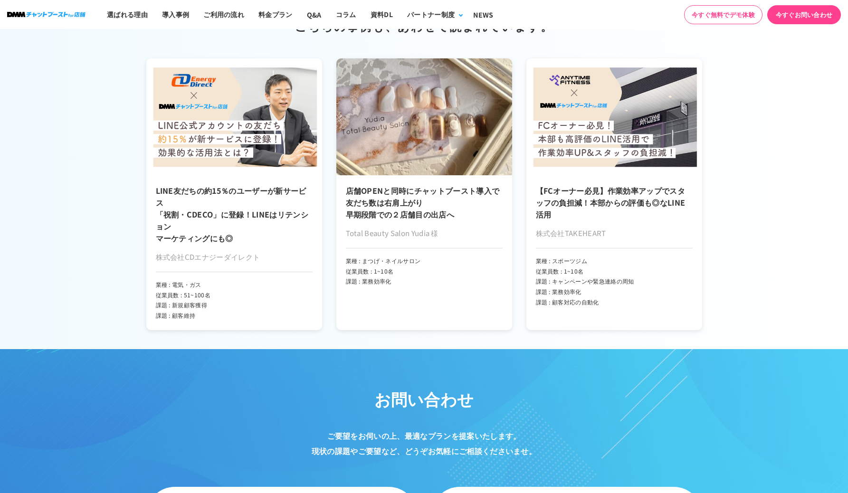
click at [378, 195] on h3 "店舗OPENと同時にチャットブースト導入で 友だち数は右肩上がり 早期段階での２店舗目の出店へ" at bounding box center [424, 203] width 157 height 36
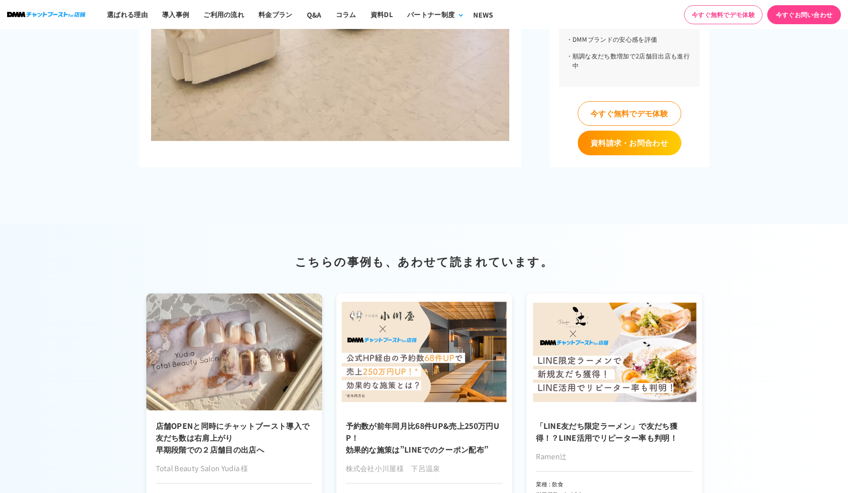
scroll to position [1969, 0]
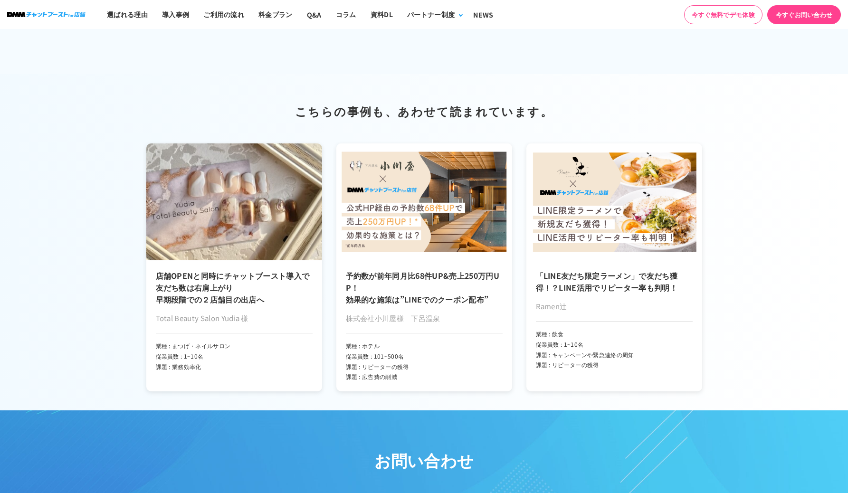
click at [461, 270] on h3 "予約数が前年同月比68件UP&売上250万円UP！ 効果的な施策は”LINEでのクーポン配布”" at bounding box center [424, 288] width 157 height 36
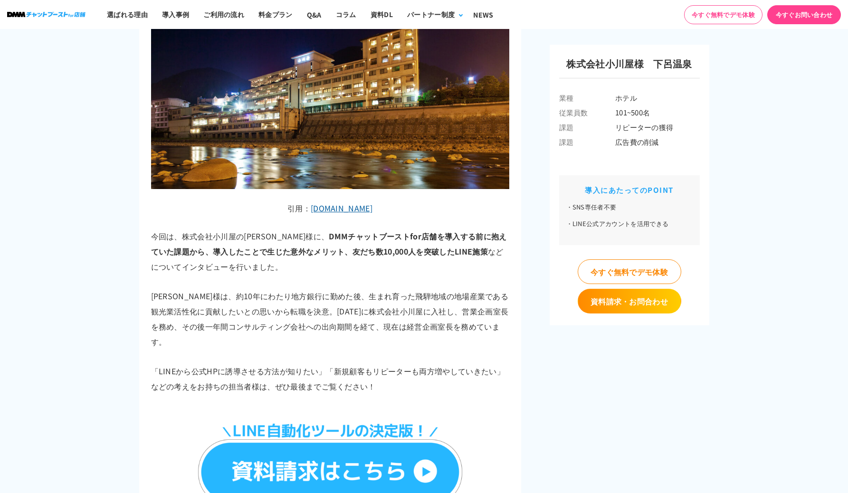
scroll to position [530, 0]
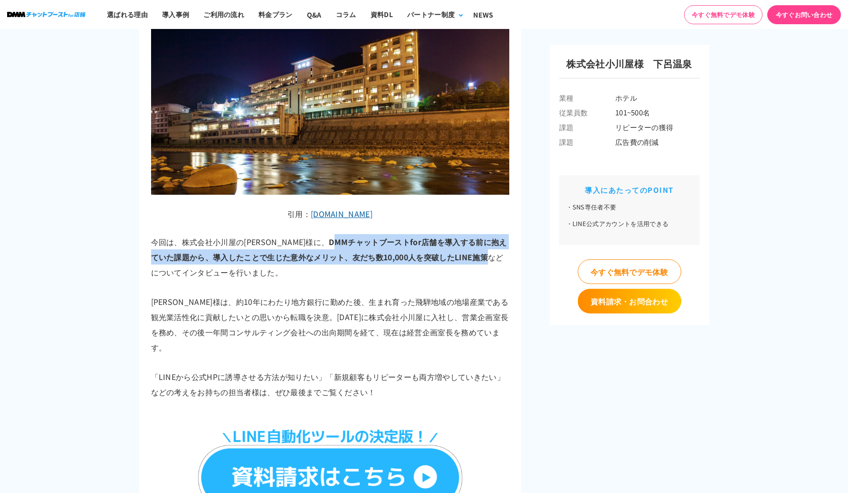
drag, startPoint x: 287, startPoint y: 239, endPoint x: 443, endPoint y: 262, distance: 158.0
click at [443, 262] on p "今回は、株式会社小川屋の[PERSON_NAME]様に、 DMMチャットブーストfor店舗を導入する前に抱えていた課題から、導入したことで生じた意外なメリット…" at bounding box center [330, 257] width 358 height 46
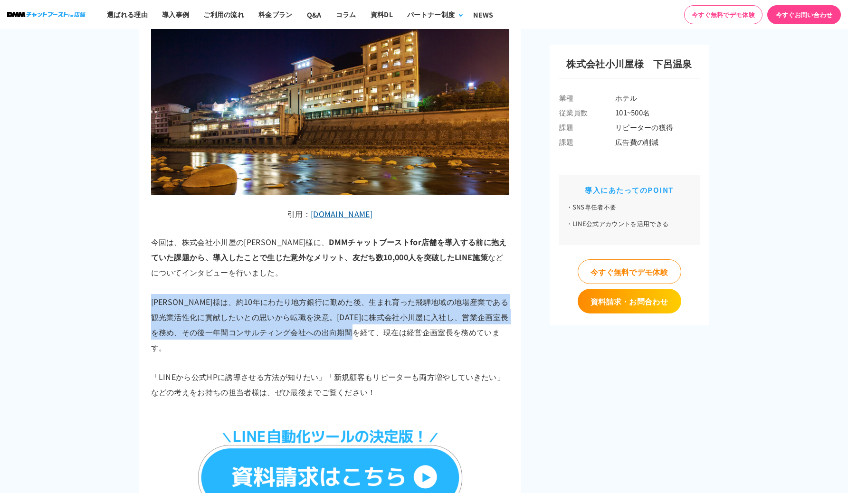
drag, startPoint x: 152, startPoint y: 305, endPoint x: 406, endPoint y: 326, distance: 255.1
click at [406, 326] on p "[PERSON_NAME]様は、約10年にわたり地方銀行に勤めた後、生まれ育った飛騨地域の地場産業である観光業活性化に貢献したいとの思いから転職を決意。[DA…" at bounding box center [330, 324] width 358 height 61
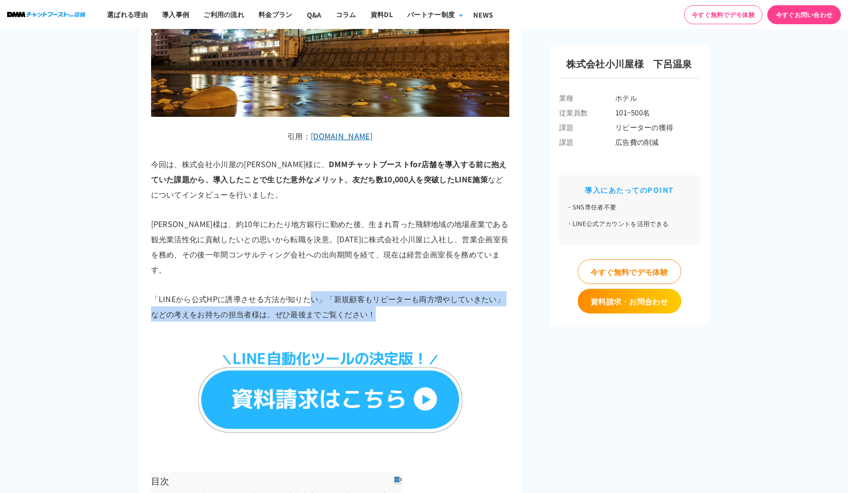
drag, startPoint x: 310, startPoint y: 282, endPoint x: 438, endPoint y: 294, distance: 128.4
click at [438, 294] on p "「LINEから公式HPに誘導させる方法が知りたい」「新規顧客もリピーターも両方増やしていきたい」などの考えをお持ちの担当者様は、ぜひ最後までご覧ください！" at bounding box center [330, 306] width 358 height 30
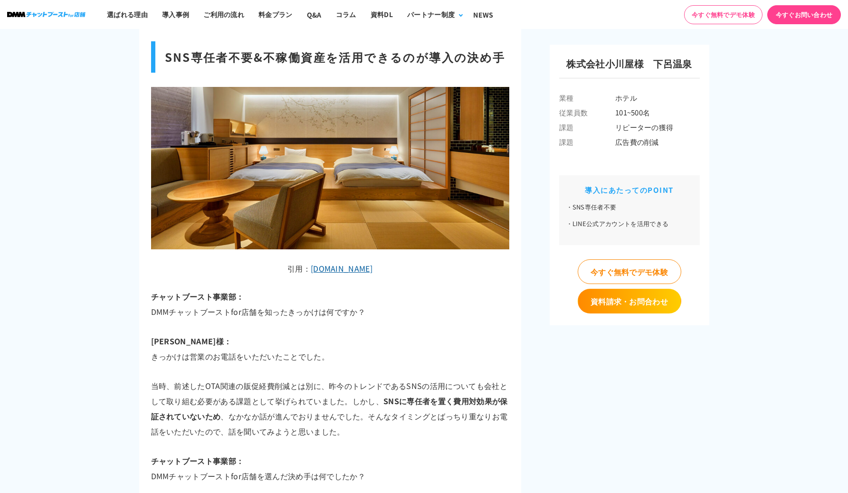
scroll to position [2054, 0]
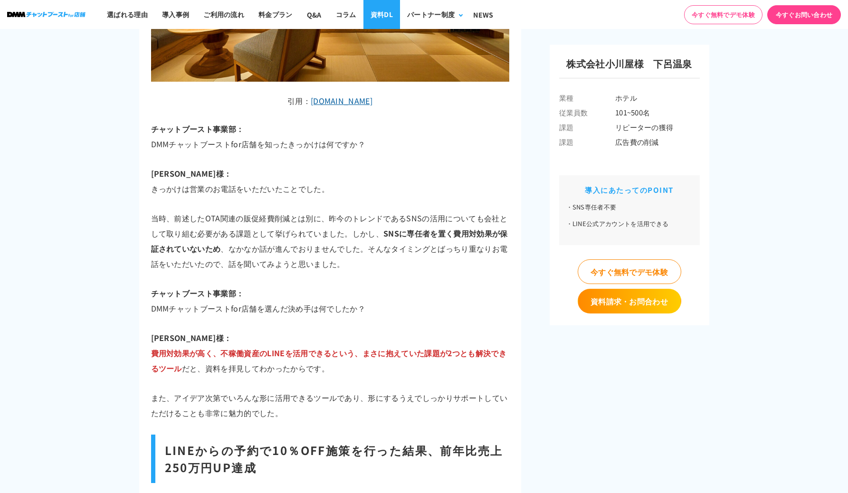
click at [381, 18] on link "資料DL" at bounding box center [382, 14] width 37 height 29
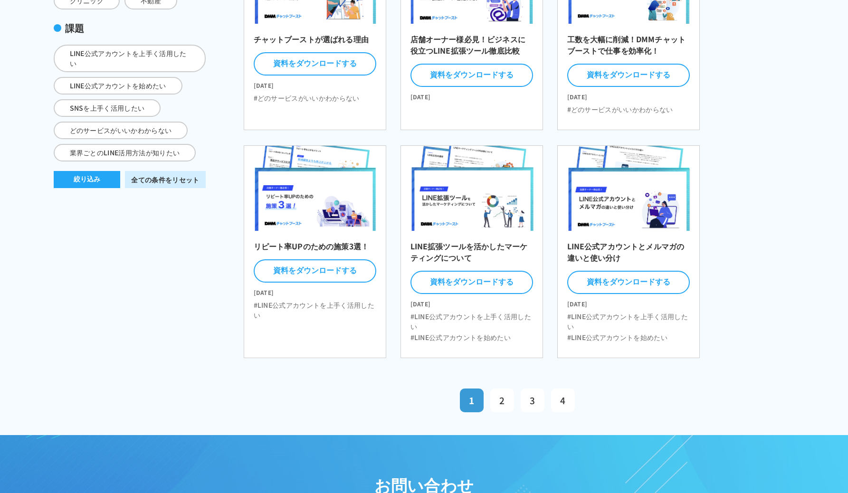
scroll to position [266, 0]
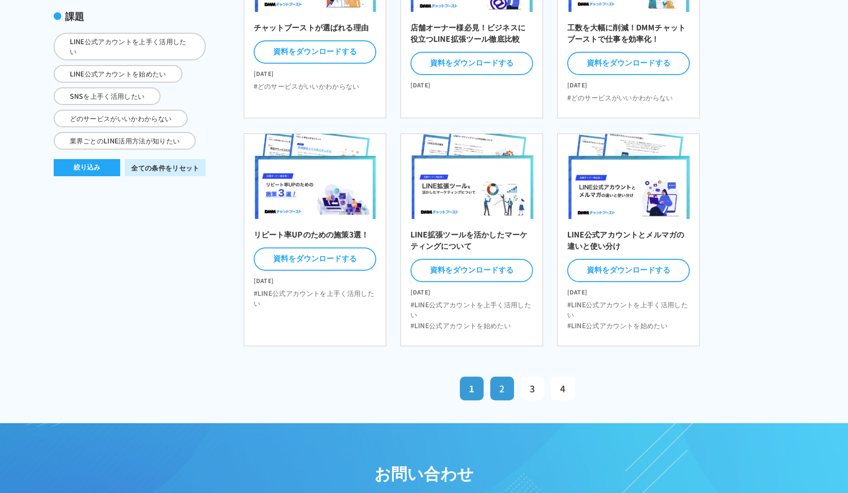
click at [509, 392] on link "2" at bounding box center [502, 389] width 24 height 24
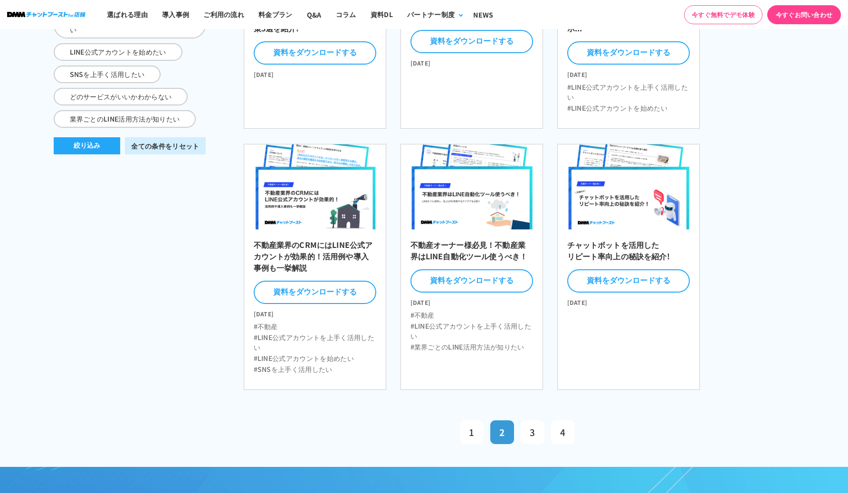
scroll to position [338, 0]
